Goal: Task Accomplishment & Management: Use online tool/utility

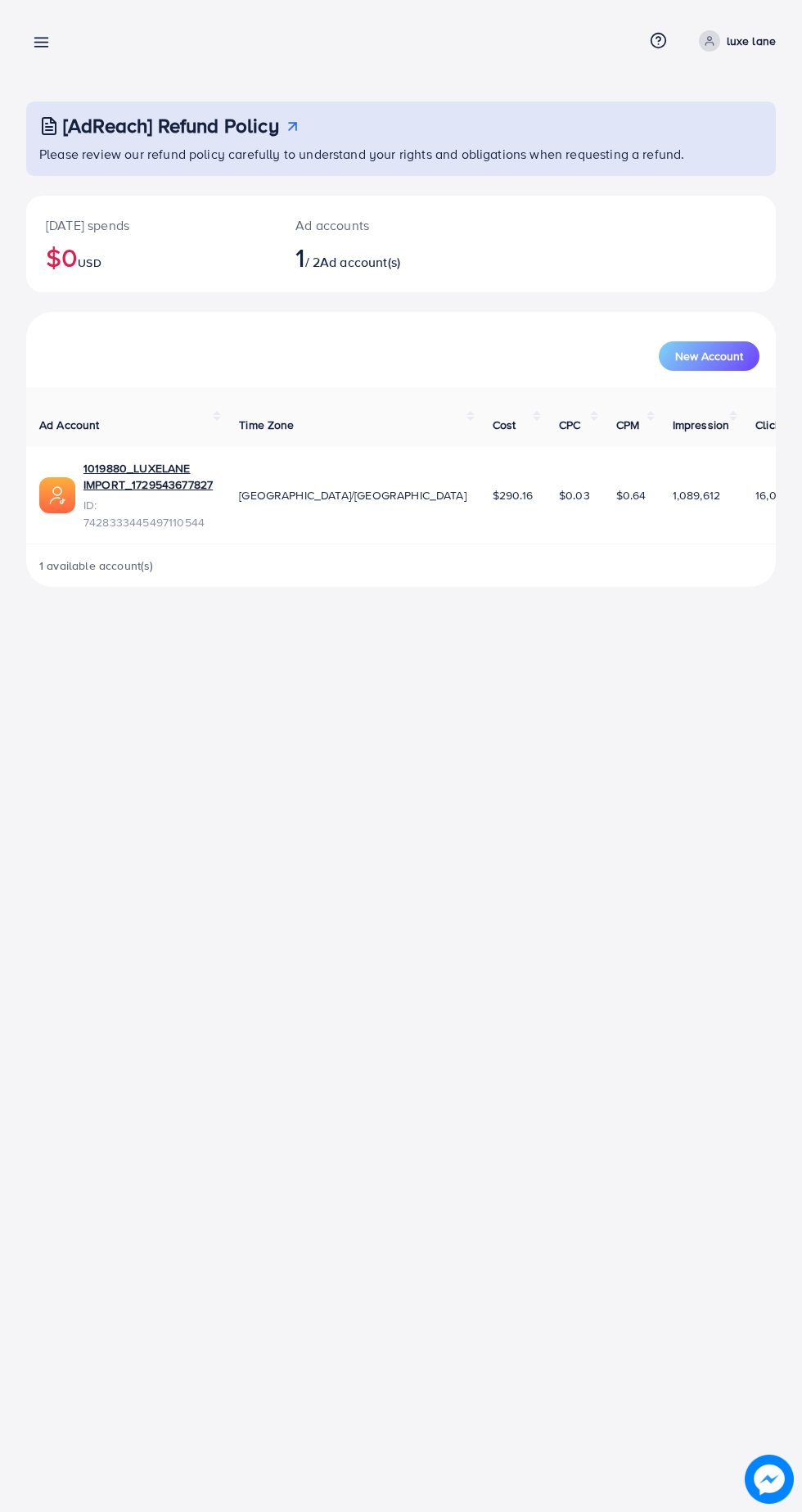
click at [730, 47] on p "luxe lane" at bounding box center [752, 41] width 50 height 19
click at [692, 141] on span "Log out" at bounding box center [678, 134] width 44 height 19
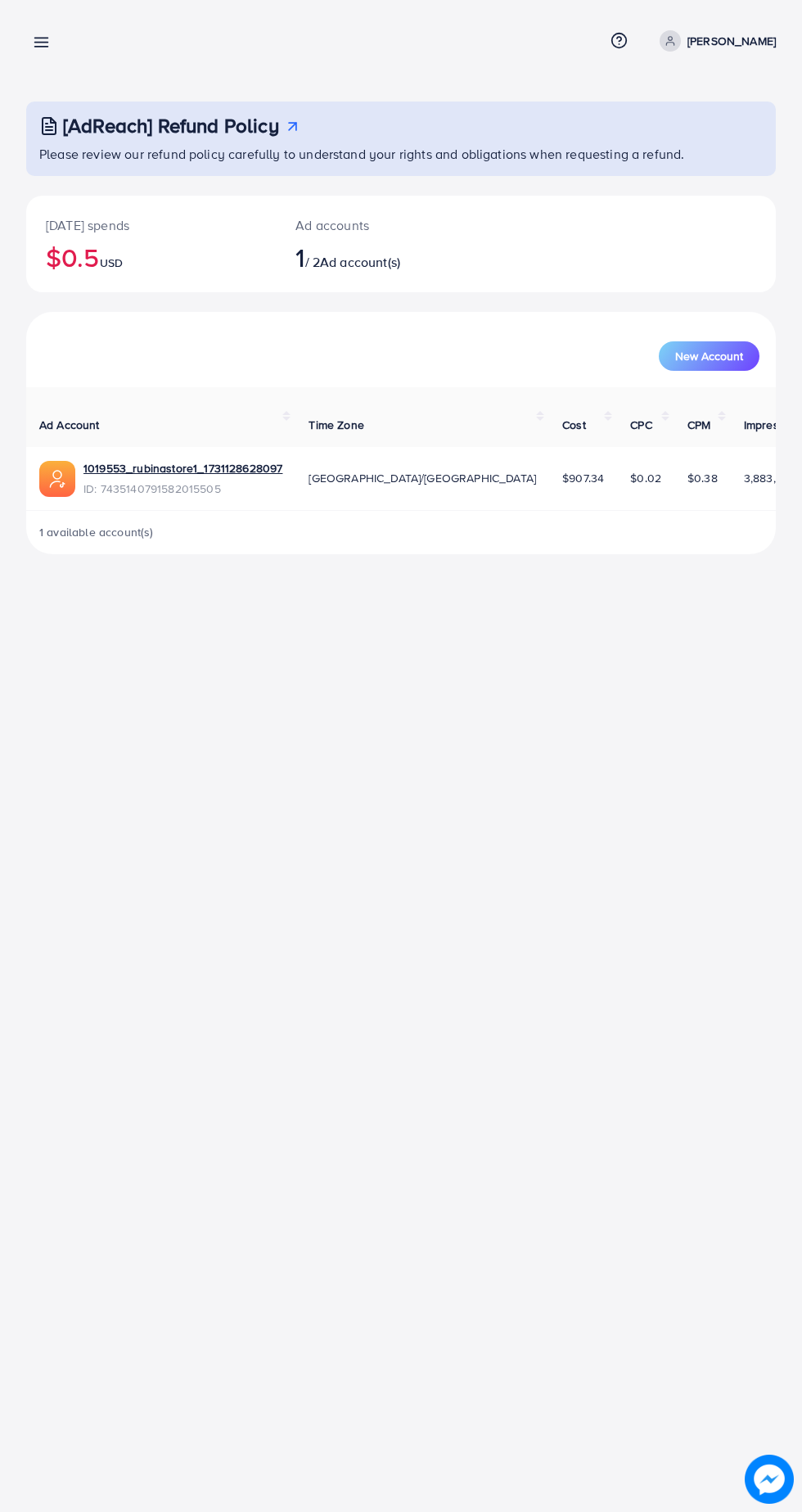
click at [41, 42] on line at bounding box center [42, 42] width 13 height 0
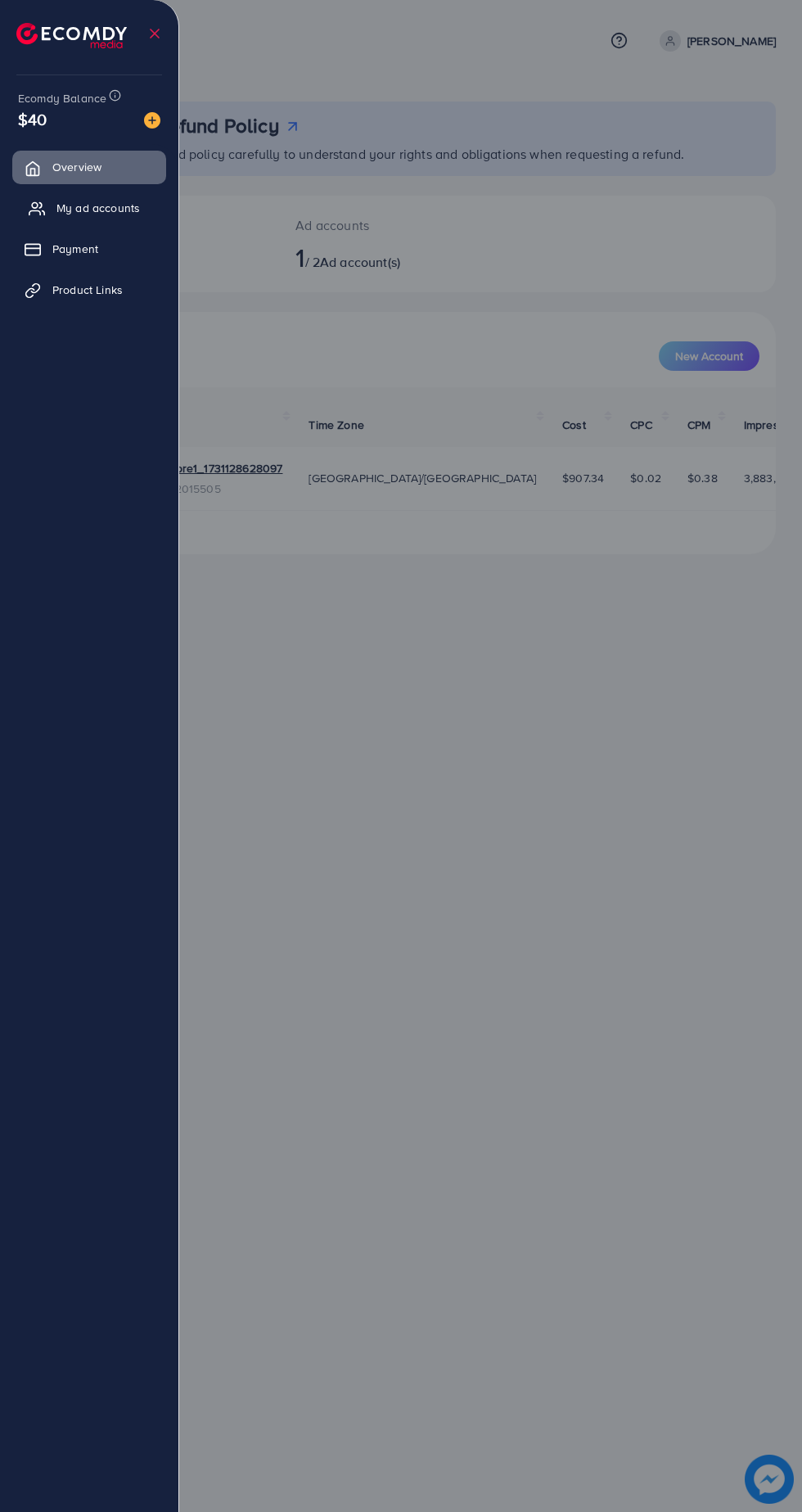
click at [93, 212] on span "My ad accounts" at bounding box center [98, 208] width 83 height 17
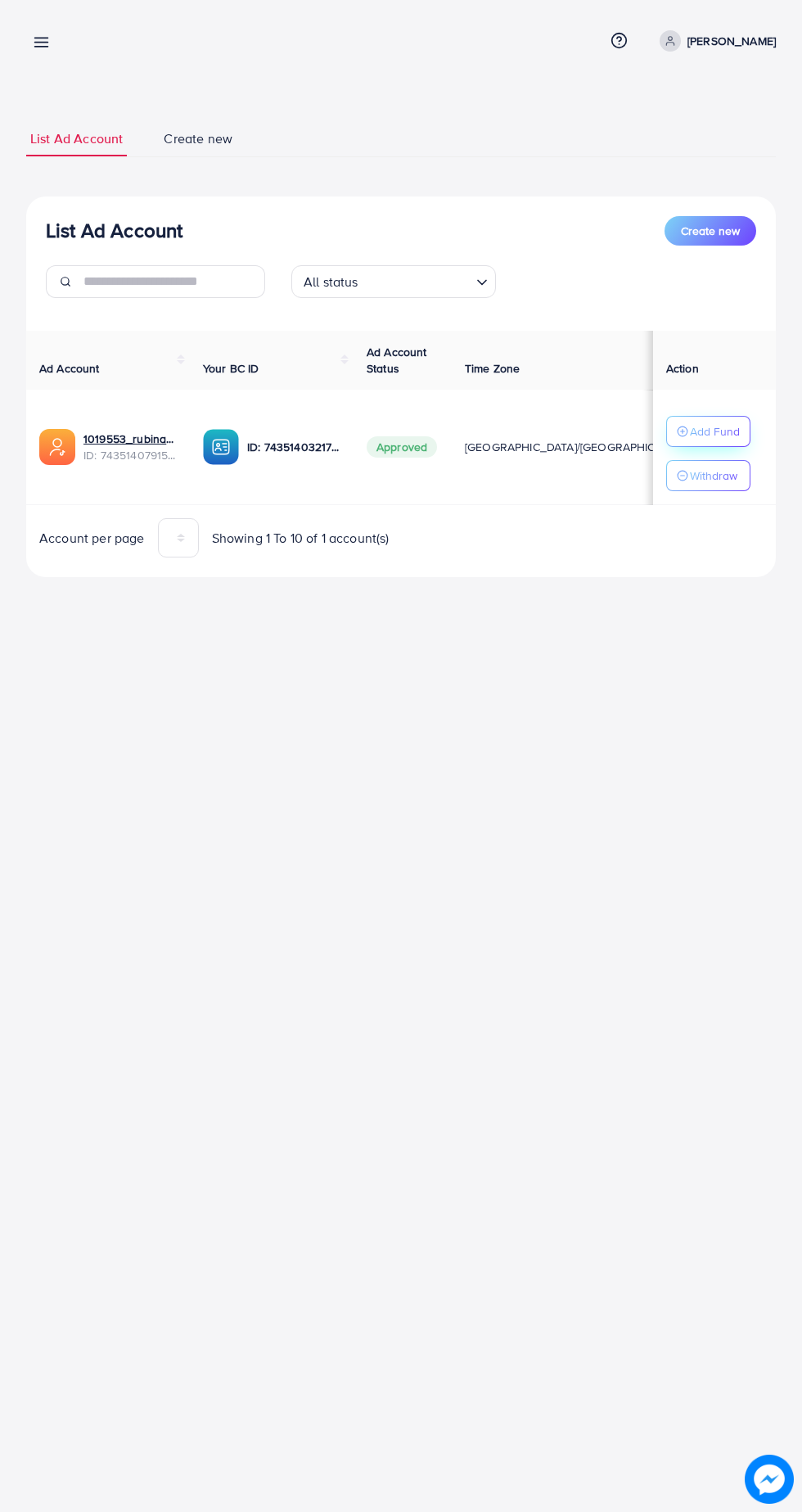
click at [727, 437] on p "Add Fund" at bounding box center [715, 431] width 50 height 19
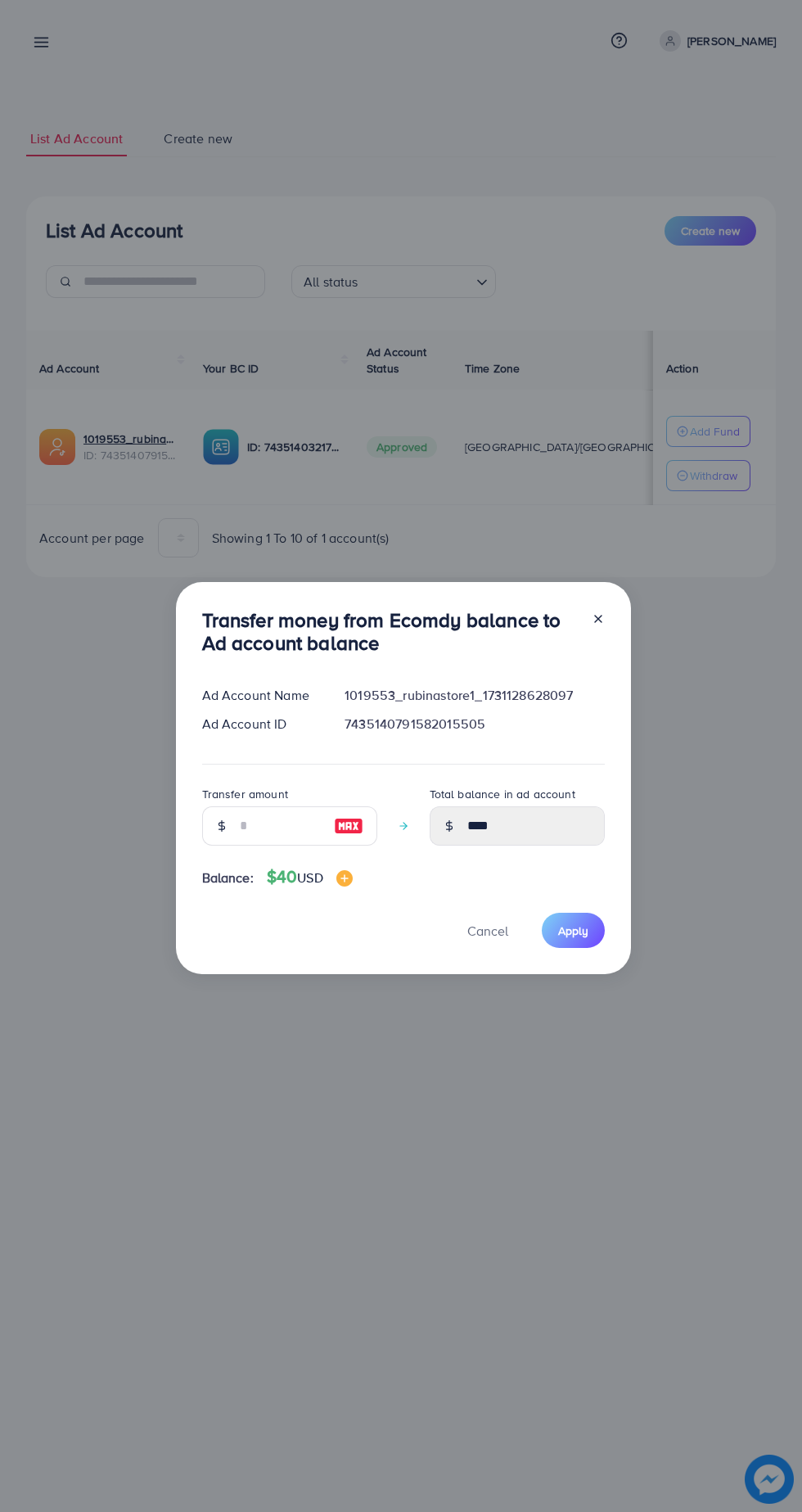
click at [409, 1179] on div "Transfer money from Ecomdy balance to Ad account balance Ad Account Name 101955…" at bounding box center [401, 756] width 802 height 1512
